Goal: Task Accomplishment & Management: Complete application form

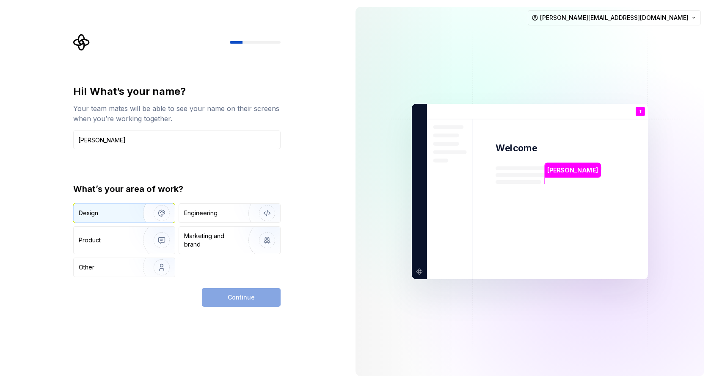
type input "[PERSON_NAME]"
click at [127, 215] on div "Design" at bounding box center [105, 213] width 53 height 8
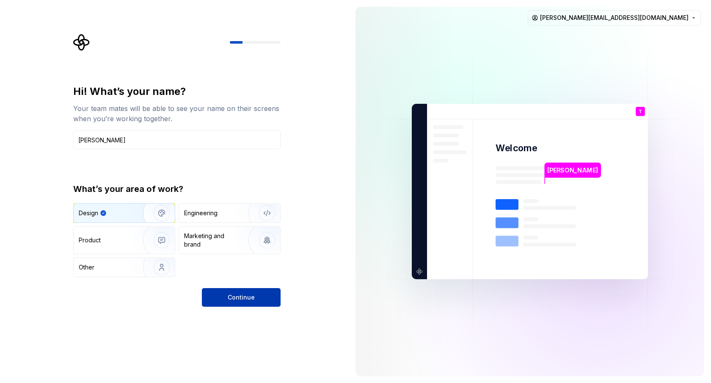
click at [235, 295] on span "Continue" at bounding box center [241, 297] width 27 height 8
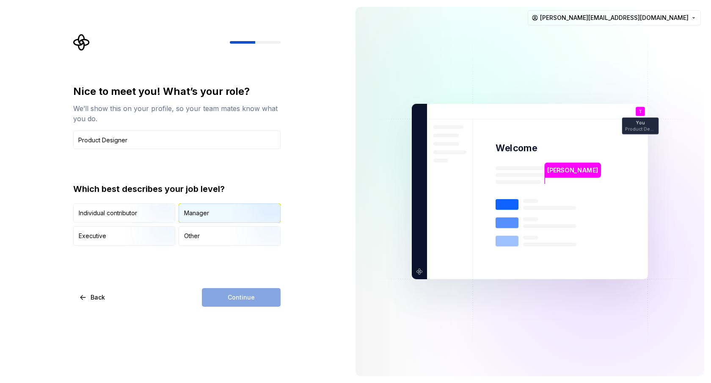
type input "Product Designer"
click at [191, 213] on div "Manager" at bounding box center [196, 213] width 25 height 8
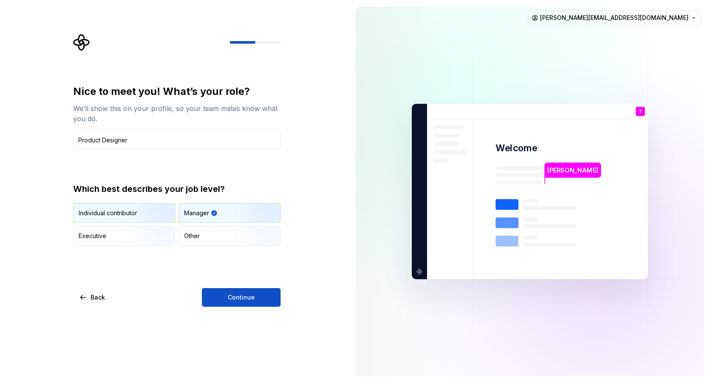
click at [152, 215] on img "button" at bounding box center [154, 223] width 54 height 57
click at [187, 214] on div "Manager" at bounding box center [196, 213] width 25 height 8
click at [149, 236] on img "button" at bounding box center [154, 246] width 54 height 57
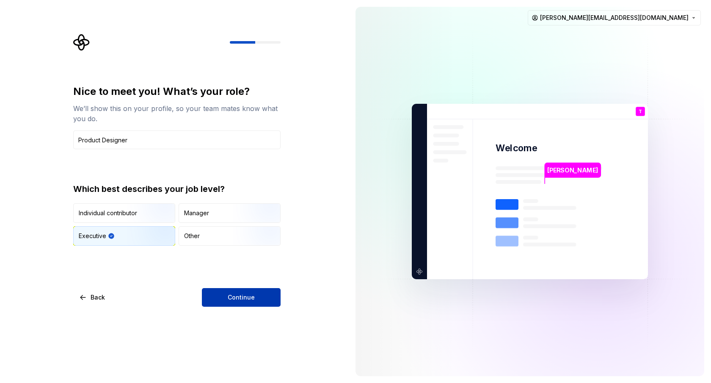
click at [222, 299] on button "Continue" at bounding box center [241, 297] width 79 height 19
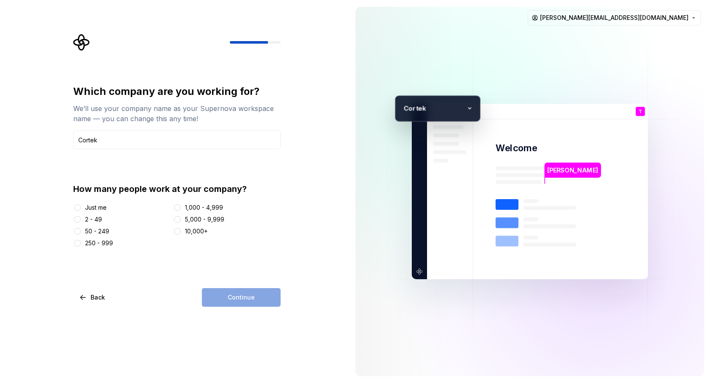
type input "Cortek"
click at [86, 219] on div "2 - 49" at bounding box center [93, 219] width 17 height 8
click at [81, 219] on button "2 - 49" at bounding box center [77, 219] width 7 height 7
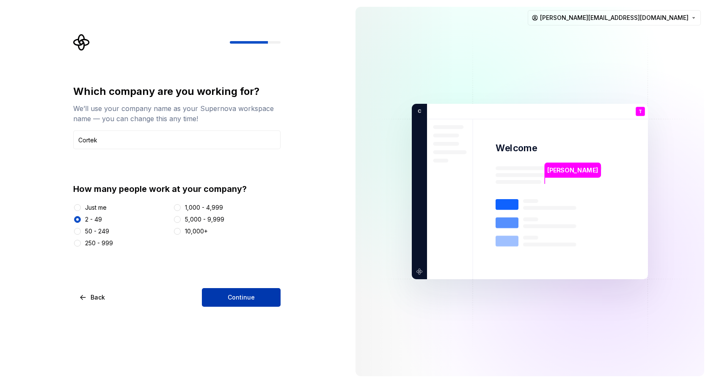
click at [229, 297] on span "Continue" at bounding box center [241, 297] width 27 height 8
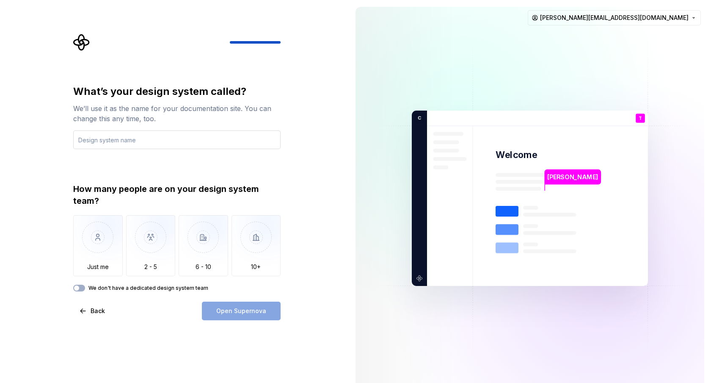
click at [145, 138] on input "text" at bounding box center [176, 139] width 207 height 19
type input "Luminumi"
click at [149, 249] on img "button" at bounding box center [151, 243] width 50 height 57
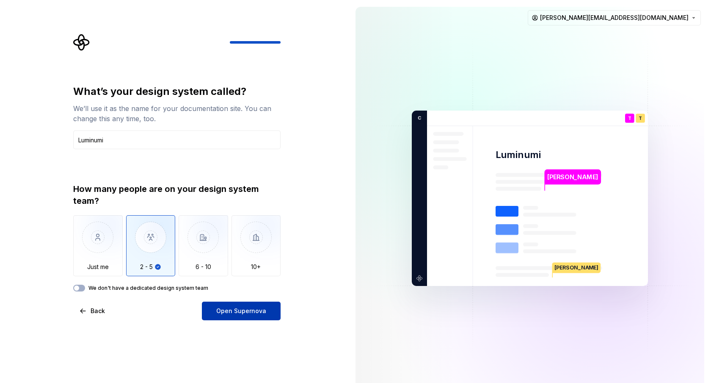
click at [214, 312] on button "Open Supernova" at bounding box center [241, 310] width 79 height 19
